Goal: Task Accomplishment & Management: Manage account settings

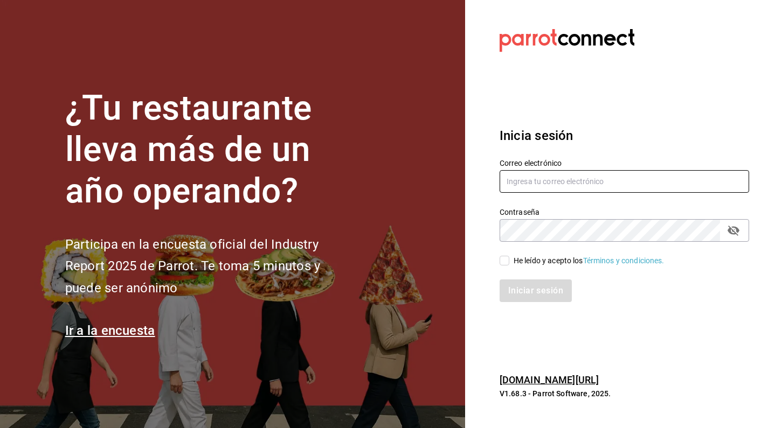
type input "fellerbagels@gmail.com"
click at [508, 262] on input "He leído y acepto los Términos y condiciones." at bounding box center [505, 261] width 10 height 10
checkbox input "true"
click at [508, 287] on button "Iniciar sesión" at bounding box center [536, 291] width 72 height 23
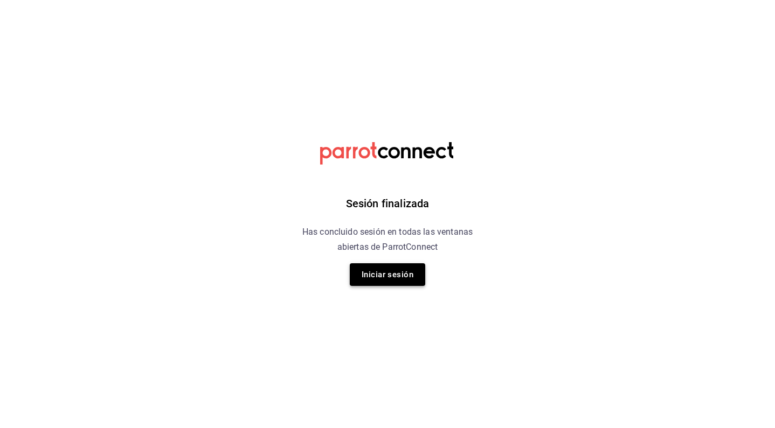
click at [404, 275] on button "Iniciar sesión" at bounding box center [387, 275] width 75 height 23
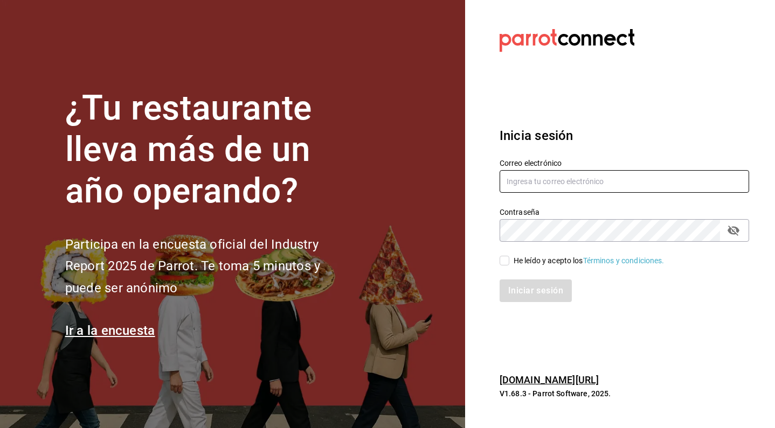
type input "fellerbagels@gmail.com"
click at [502, 261] on input "He leído y acepto los Términos y condiciones." at bounding box center [505, 261] width 10 height 10
checkbox input "true"
click at [520, 296] on button "Iniciar sesión" at bounding box center [536, 291] width 72 height 23
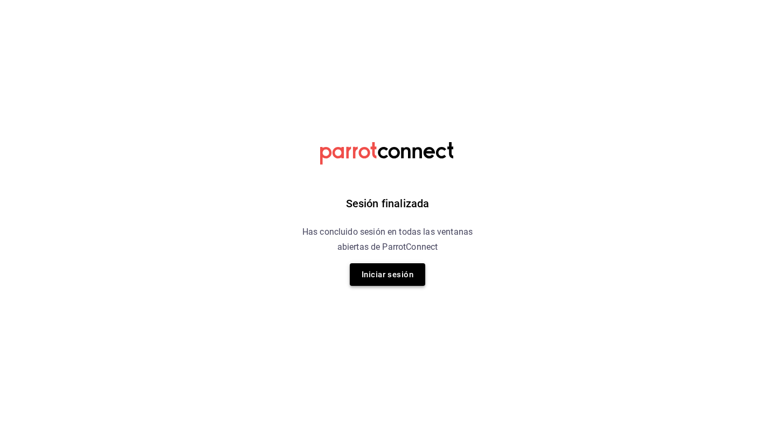
click at [385, 279] on button "Iniciar sesión" at bounding box center [387, 275] width 75 height 23
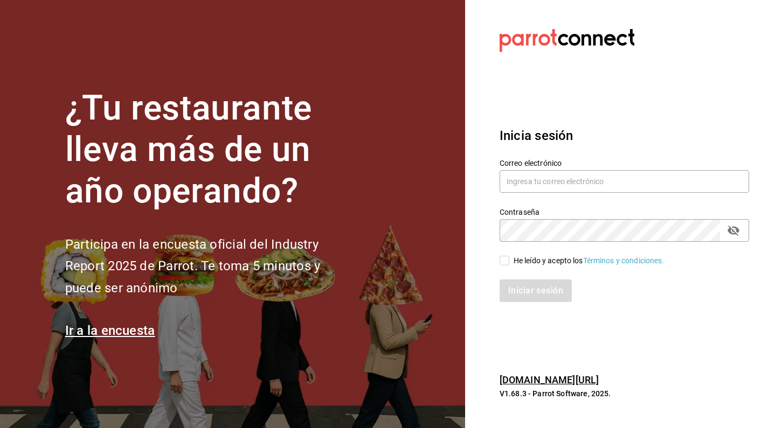
click at [587, 327] on section "Datos incorrectos. Verifica que tu Correo o Contraseña estén bien escritos. Ini…" at bounding box center [620, 214] width 310 height 428
type input "[EMAIL_ADDRESS][DOMAIN_NAME]"
click at [502, 261] on input "He leído y acepto los Términos y condiciones." at bounding box center [505, 261] width 10 height 10
checkbox input "true"
click at [522, 292] on button "Iniciar sesión" at bounding box center [536, 291] width 72 height 23
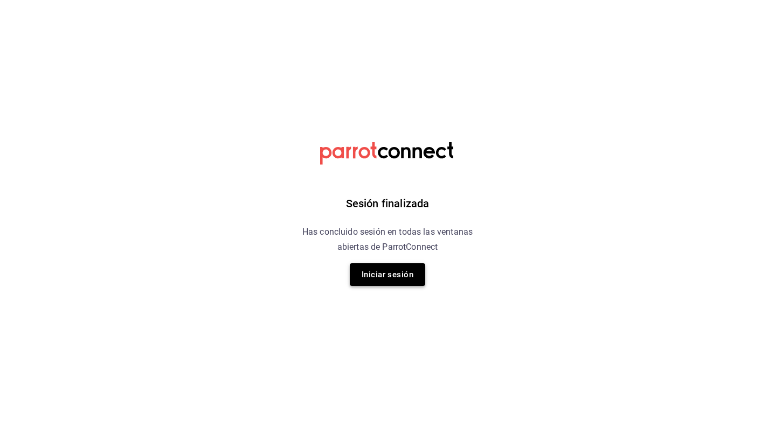
click at [407, 271] on button "Iniciar sesión" at bounding box center [387, 275] width 75 height 23
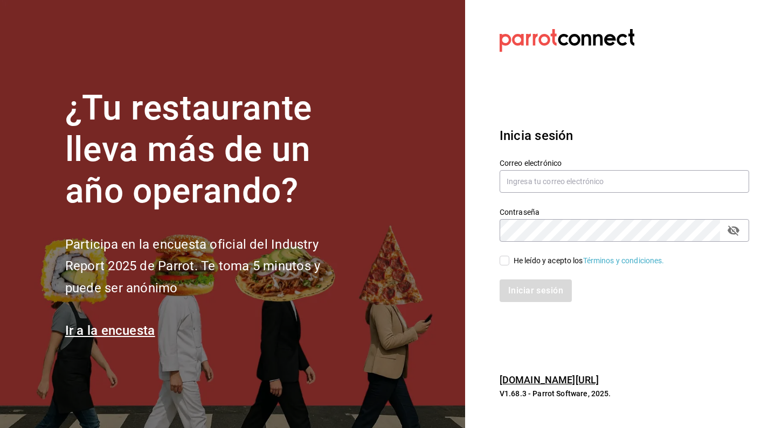
click at [20, 0] on html "¿Tu restaurante lleva más de un año operando? Participa en la encuesta oficial …" at bounding box center [387, 214] width 775 height 428
click at [598, 185] on input "text" at bounding box center [625, 181] width 250 height 23
type input "[EMAIL_ADDRESS][DOMAIN_NAME]"
click at [736, 237] on icon "passwordField" at bounding box center [733, 230] width 13 height 13
click at [509, 265] on span "He leído y acepto los Términos y condiciones." at bounding box center [586, 260] width 155 height 11
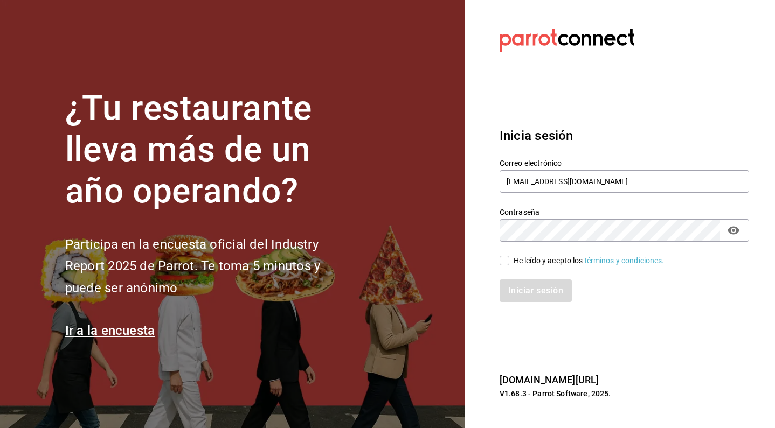
click at [509, 265] on input "He leído y acepto los Términos y condiciones." at bounding box center [505, 261] width 10 height 10
checkbox input "true"
click at [509, 293] on button "Iniciar sesión" at bounding box center [536, 291] width 72 height 23
